Goal: Information Seeking & Learning: Learn about a topic

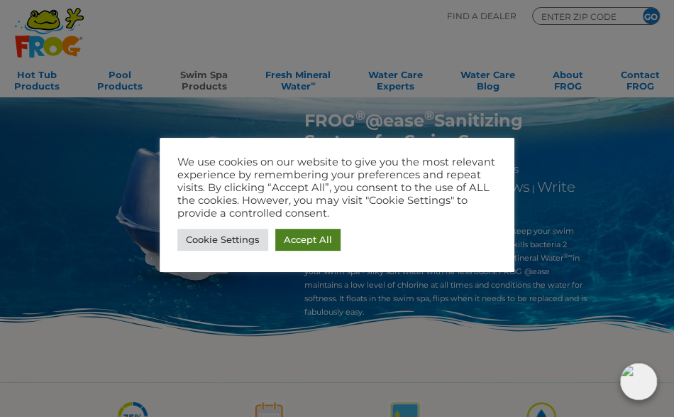
click at [302, 234] on link "Accept All" at bounding box center [307, 240] width 65 height 22
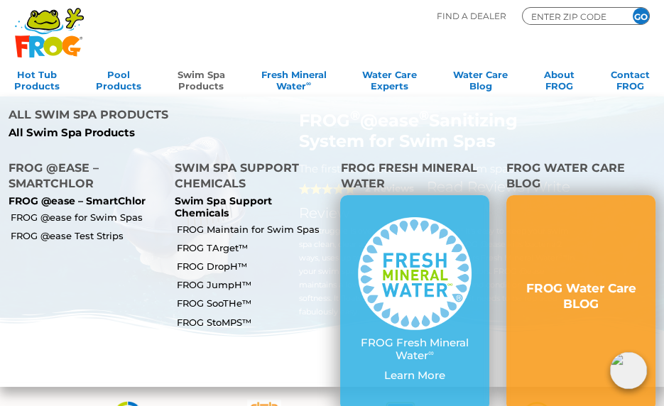
click at [197, 77] on link "Swim Spa Products" at bounding box center [201, 79] width 48 height 28
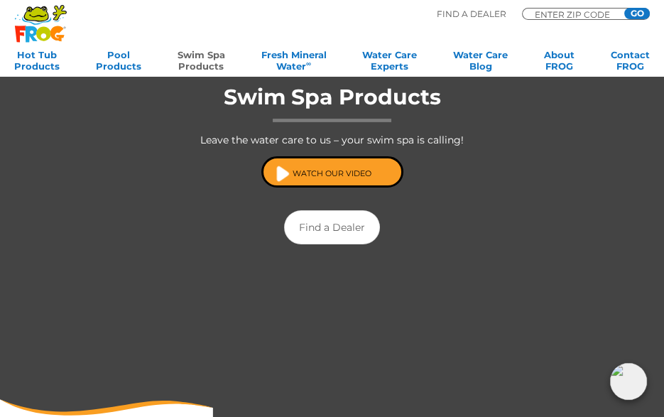
scroll to position [142, 0]
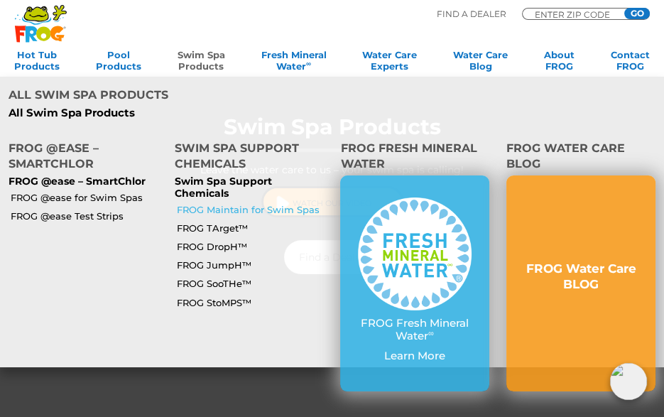
click at [293, 203] on link "FROG Maintain for Swim Spas" at bounding box center [253, 209] width 152 height 13
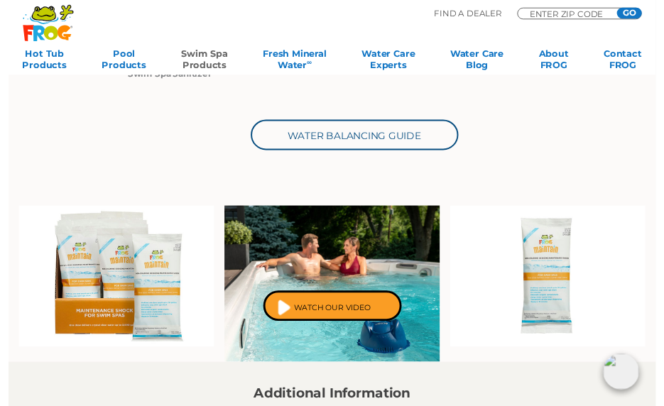
scroll to position [497, 0]
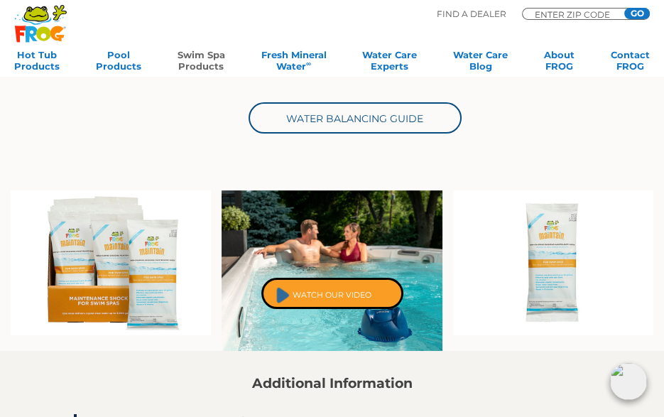
click at [343, 292] on link "Watch Our Video" at bounding box center [332, 293] width 142 height 31
